Goal: Check status: Check status

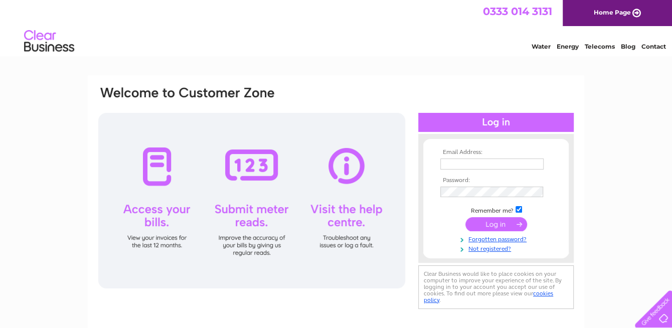
type input "[EMAIL_ADDRESS][DOMAIN_NAME]"
click at [503, 225] on input "submit" at bounding box center [496, 224] width 62 height 14
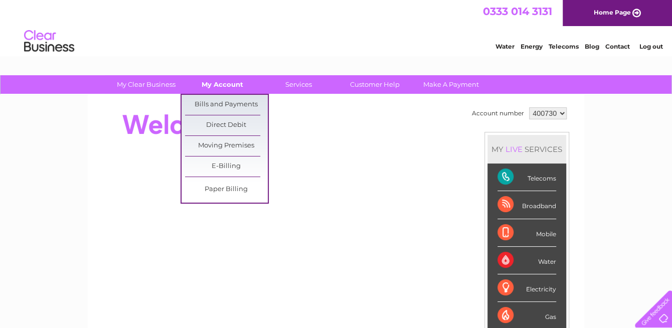
click at [222, 78] on link "My Account" at bounding box center [222, 84] width 83 height 19
click at [221, 103] on link "Bills and Payments" at bounding box center [226, 105] width 83 height 20
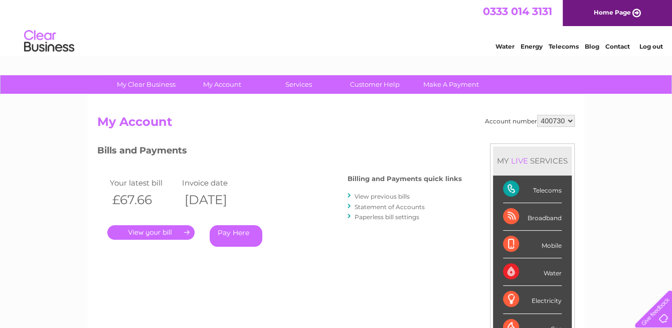
click at [172, 233] on link "." at bounding box center [150, 232] width 87 height 15
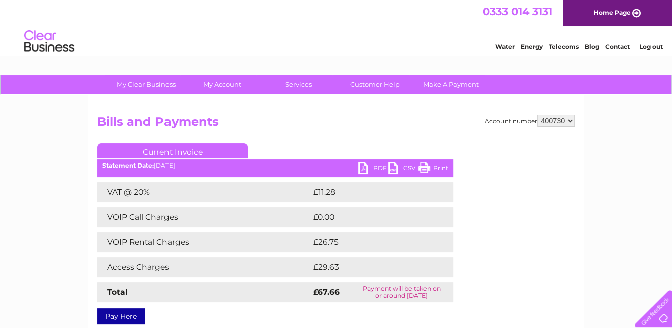
click at [425, 168] on link "Print" at bounding box center [433, 169] width 30 height 15
click at [362, 170] on link "PDF" at bounding box center [373, 169] width 30 height 15
